Goal: Understand site structure: Understand site structure

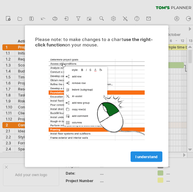
click at [144, 157] on span "I understand" at bounding box center [146, 157] width 22 height 5
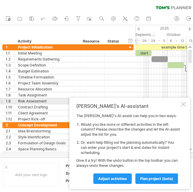
click at [183, 102] on div at bounding box center [183, 104] width 5 height 5
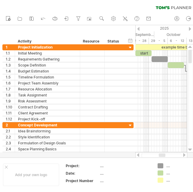
click at [184, 154] on div at bounding box center [184, 155] width 5 height 4
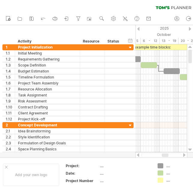
click at [184, 154] on div at bounding box center [184, 155] width 5 height 4
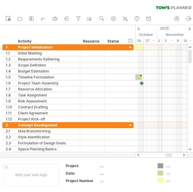
click at [184, 154] on div at bounding box center [184, 155] width 5 height 4
click at [136, 155] on div at bounding box center [138, 155] width 5 height 4
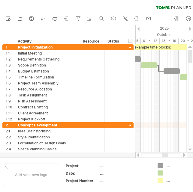
click at [136, 155] on div at bounding box center [138, 155] width 5 height 4
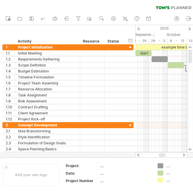
click at [136, 155] on div at bounding box center [138, 155] width 5 height 4
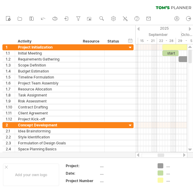
click at [136, 155] on div at bounding box center [138, 155] width 5 height 4
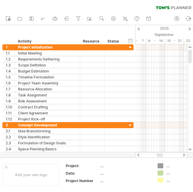
click at [136, 155] on div at bounding box center [138, 155] width 5 height 4
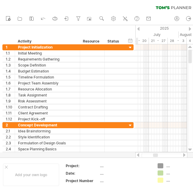
click at [136, 155] on div at bounding box center [138, 155] width 5 height 4
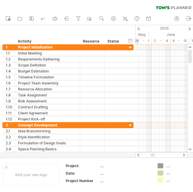
click at [136, 155] on div at bounding box center [138, 155] width 5 height 4
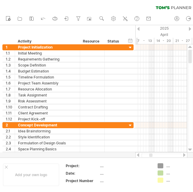
click at [136, 155] on div at bounding box center [138, 155] width 5 height 4
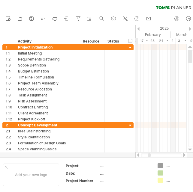
click at [136, 155] on div at bounding box center [138, 155] width 5 height 4
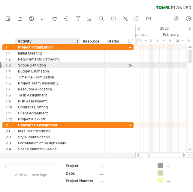
click at [35, 65] on div "Scope Definition" at bounding box center [47, 65] width 59 height 6
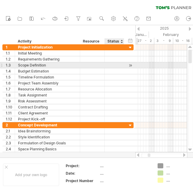
click at [130, 65] on div at bounding box center [131, 65] width 6 height 6
